Goal: Transaction & Acquisition: Purchase product/service

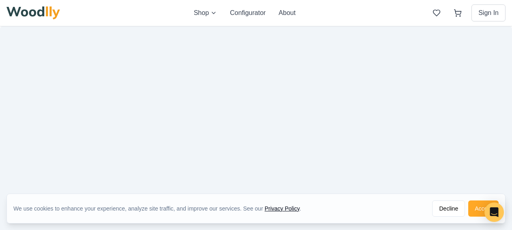
click at [484, 207] on button "Accept" at bounding box center [483, 209] width 30 height 16
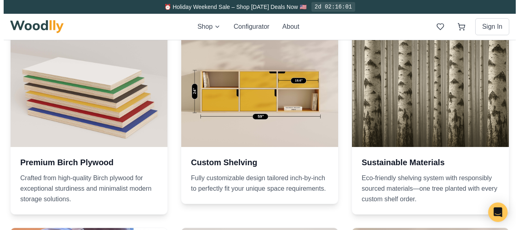
scroll to position [998, 0]
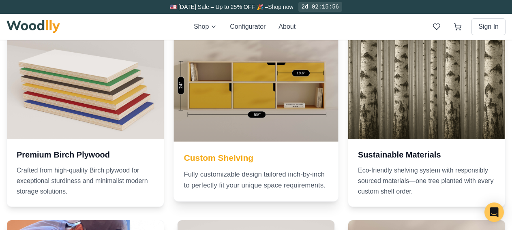
click at [195, 92] on div at bounding box center [256, 59] width 165 height 165
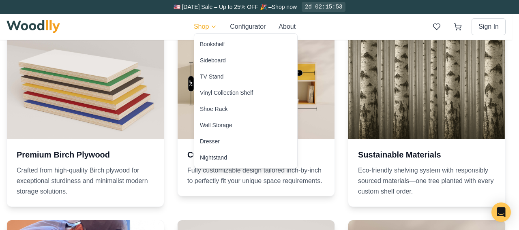
click at [210, 29] on html "🇺🇸 [DATE] Sale – Up to 25% OFF 🎉 – Shop now 2d 02:15:53 Shop Configurator About…" at bounding box center [259, 47] width 519 height 2090
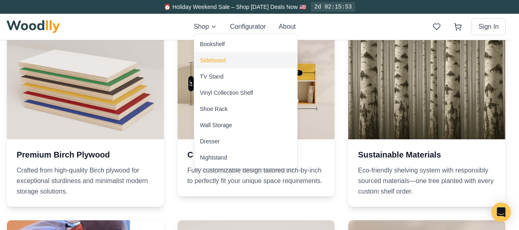
click at [211, 60] on div "Sideboard" at bounding box center [213, 60] width 26 height 8
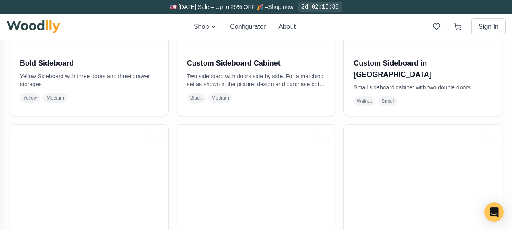
scroll to position [563, 0]
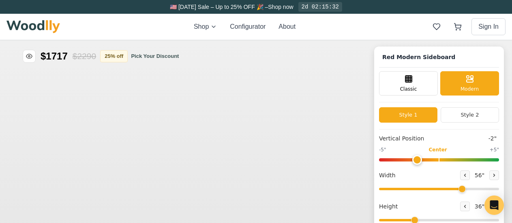
type input "-2"
type input "56"
type input "3"
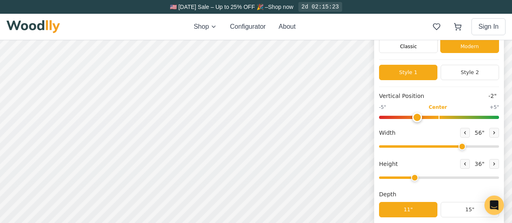
scroll to position [17, 0]
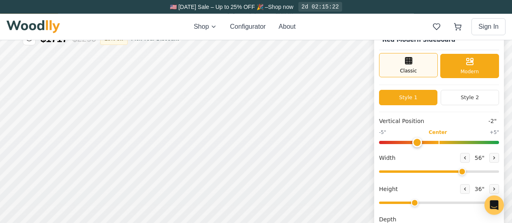
click at [433, 58] on div "Classic" at bounding box center [408, 65] width 59 height 24
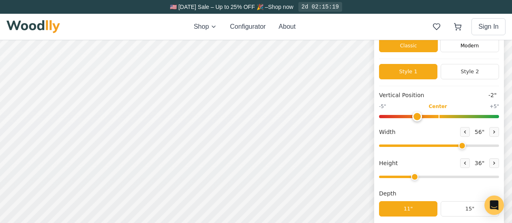
scroll to position [44, 0]
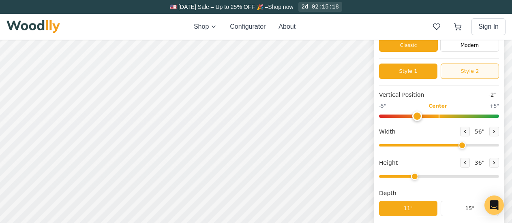
click at [468, 73] on button "Style 2" at bounding box center [470, 71] width 58 height 15
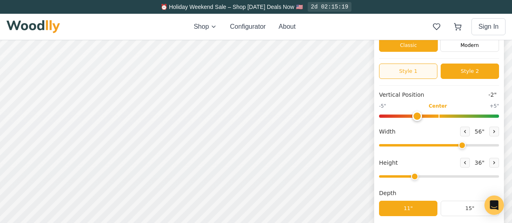
click at [434, 74] on button "Style 1" at bounding box center [408, 71] width 58 height 15
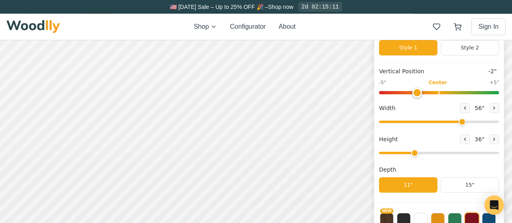
scroll to position [61, 0]
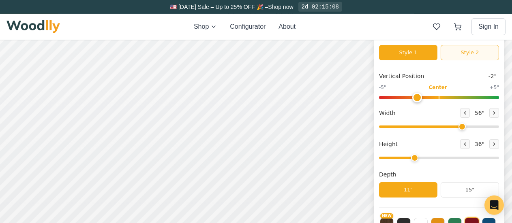
click at [458, 52] on button "Style 2" at bounding box center [470, 52] width 58 height 15
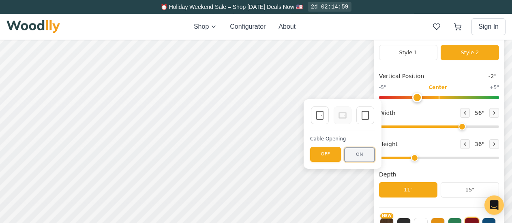
click at [356, 158] on button "ON" at bounding box center [359, 155] width 31 height 15
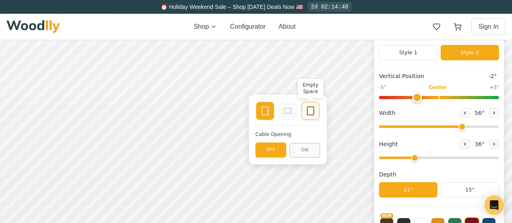
click at [309, 117] on div "Empty Space" at bounding box center [311, 111] width 18 height 18
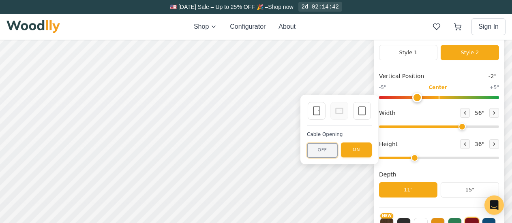
click at [325, 149] on button "OFF" at bounding box center [322, 150] width 31 height 15
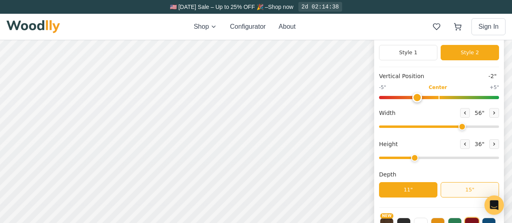
click at [461, 189] on button "15"" at bounding box center [470, 189] width 58 height 15
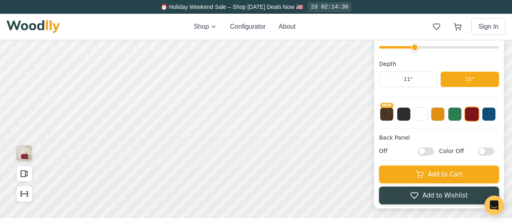
scroll to position [175, 0]
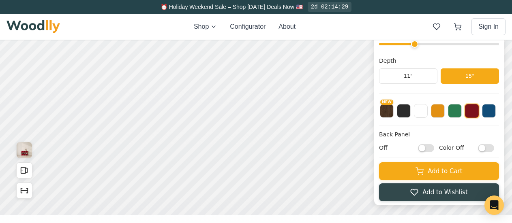
click at [431, 146] on input "Off" at bounding box center [426, 148] width 16 height 8
checkbox input "true"
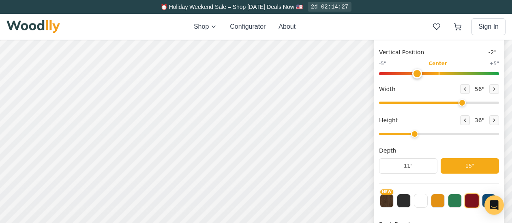
scroll to position [85, 0]
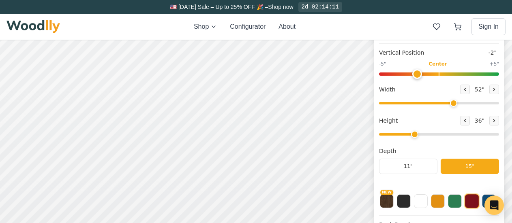
drag, startPoint x: 465, startPoint y: 99, endPoint x: 457, endPoint y: 104, distance: 10.2
type input "52"
click at [457, 104] on input "range" at bounding box center [439, 104] width 120 height 2
drag, startPoint x: 420, startPoint y: 132, endPoint x: 427, endPoint y: 134, distance: 7.3
click at [427, 134] on input "range" at bounding box center [439, 135] width 120 height 2
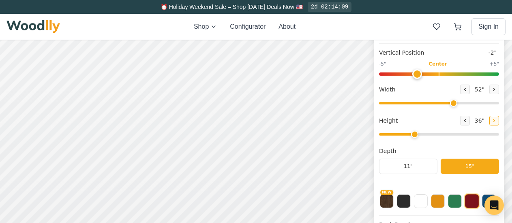
click at [489, 122] on button at bounding box center [494, 121] width 10 height 10
click at [492, 122] on icon at bounding box center [494, 121] width 5 height 5
click at [465, 122] on icon at bounding box center [465, 121] width 5 height 5
type input "3"
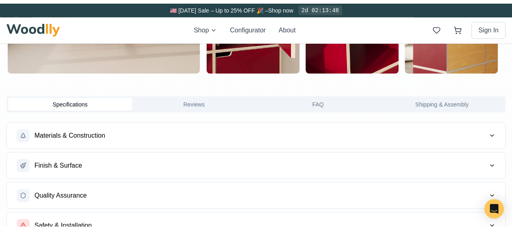
scroll to position [0, 0]
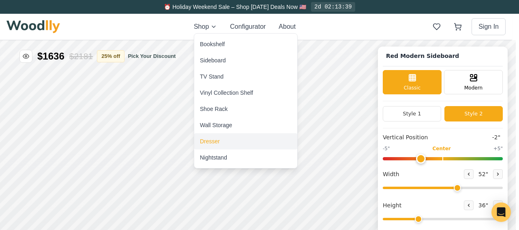
click at [216, 144] on div "Dresser" at bounding box center [210, 141] width 20 height 8
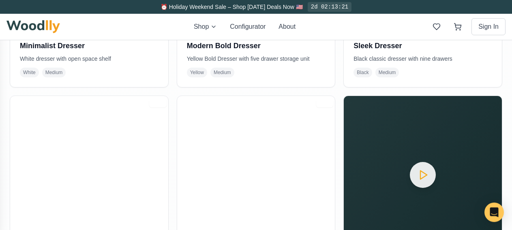
scroll to position [595, 0]
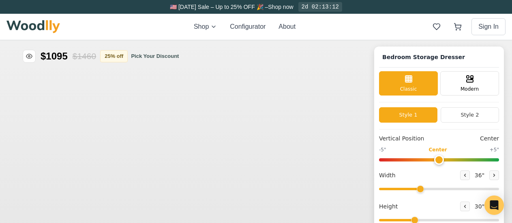
type input "36"
type input "3"
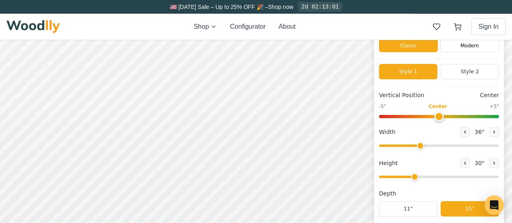
scroll to position [47, 0]
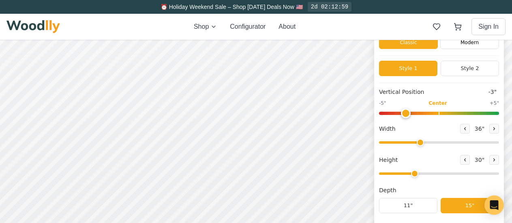
drag, startPoint x: 444, startPoint y: 113, endPoint x: 415, endPoint y: 114, distance: 28.8
type input "-3"
click at [415, 114] on input "range" at bounding box center [439, 113] width 120 height 3
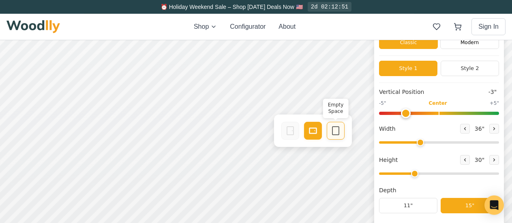
click at [336, 130] on icon at bounding box center [336, 131] width 10 height 10
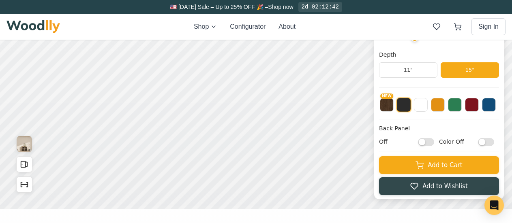
scroll to position [184, 0]
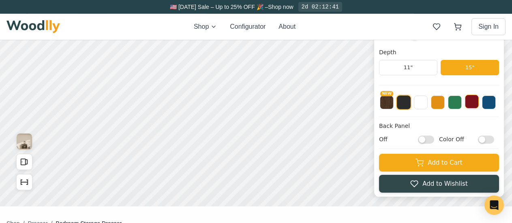
click at [479, 96] on button at bounding box center [472, 102] width 14 height 14
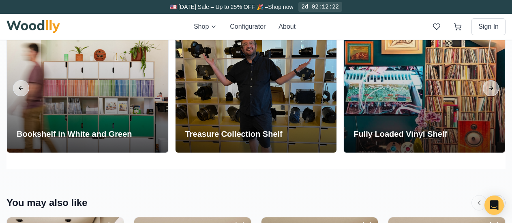
scroll to position [1556, 0]
